Goal: Check status: Check status

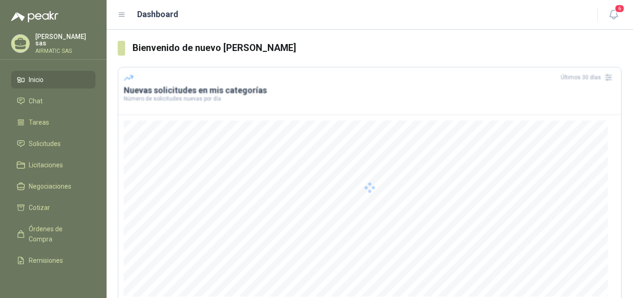
scroll to position [47, 0]
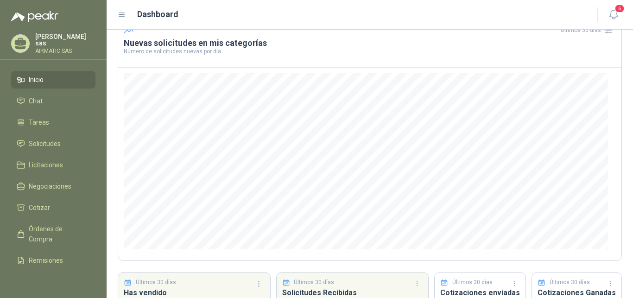
click at [53, 36] on p "[PERSON_NAME]" at bounding box center [65, 39] width 60 height 13
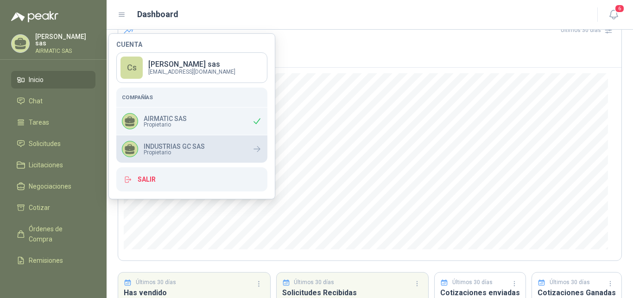
click at [195, 148] on p "INDUSTRIAS GC SAS" at bounding box center [174, 146] width 61 height 6
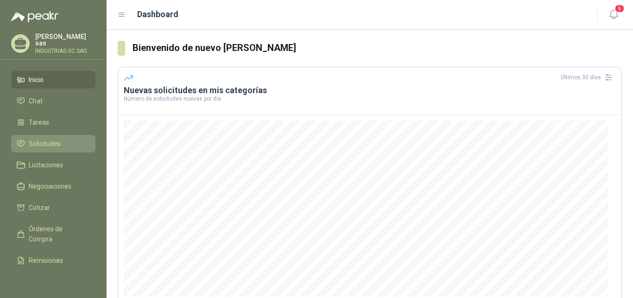
click at [58, 141] on span "Solicitudes" at bounding box center [45, 144] width 32 height 10
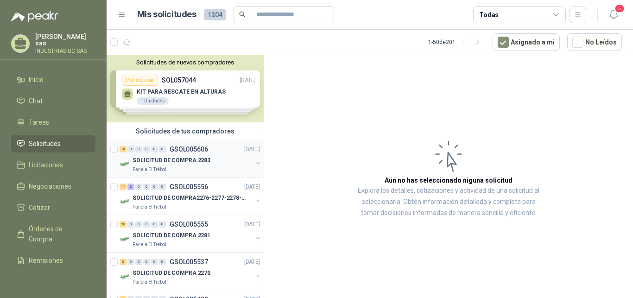
click at [210, 144] on div "16 0 0 0 0 0 GSOL005606 23/09/25" at bounding box center [191, 149] width 142 height 11
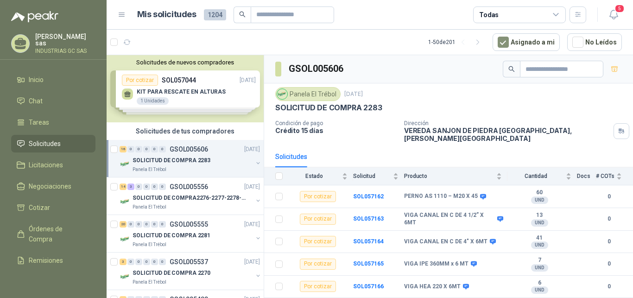
click at [47, 143] on span "Solicitudes" at bounding box center [45, 144] width 32 height 10
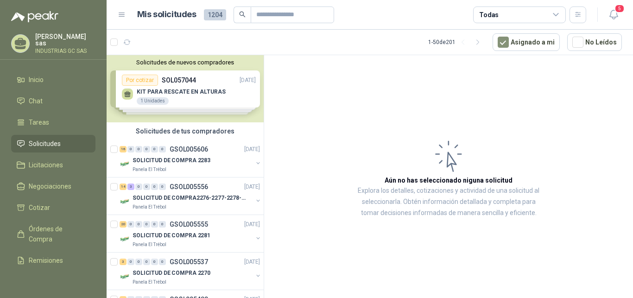
click at [47, 143] on span "Solicitudes" at bounding box center [45, 144] width 32 height 10
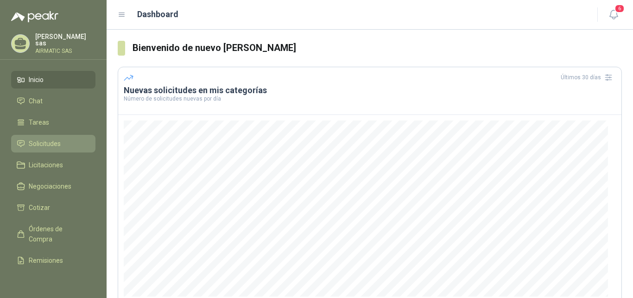
click at [38, 147] on link "Solicitudes" at bounding box center [53, 144] width 84 height 18
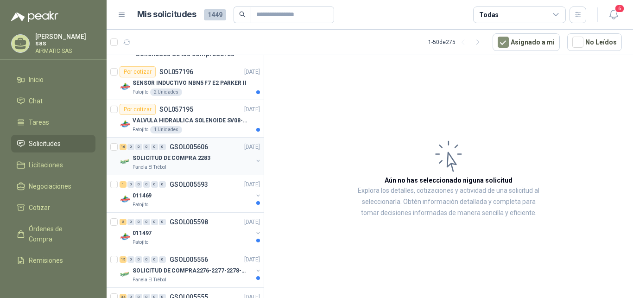
scroll to position [95, 0]
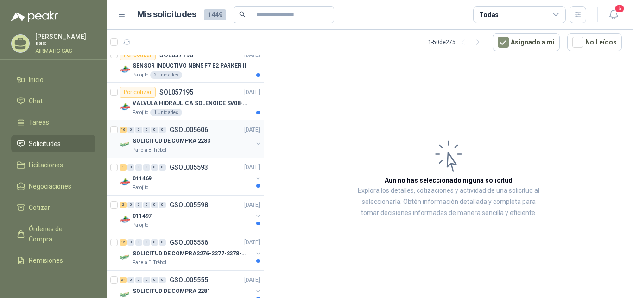
click at [238, 142] on div "SOLICITUD DE COMPRA 2283" at bounding box center [193, 140] width 120 height 11
